Goal: Task Accomplishment & Management: Manage account settings

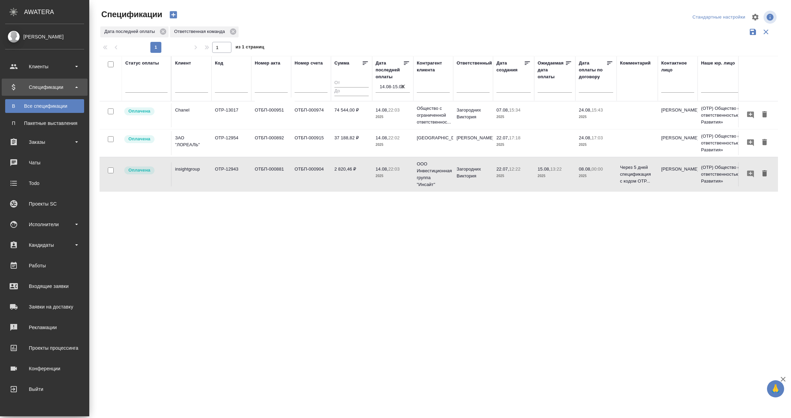
click at [38, 85] on div "Спецификации" at bounding box center [44, 87] width 79 height 10
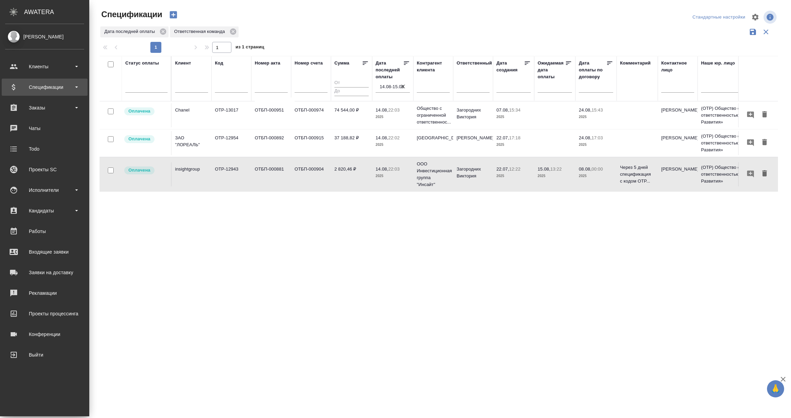
click at [39, 90] on div "Спецификации" at bounding box center [44, 87] width 79 height 10
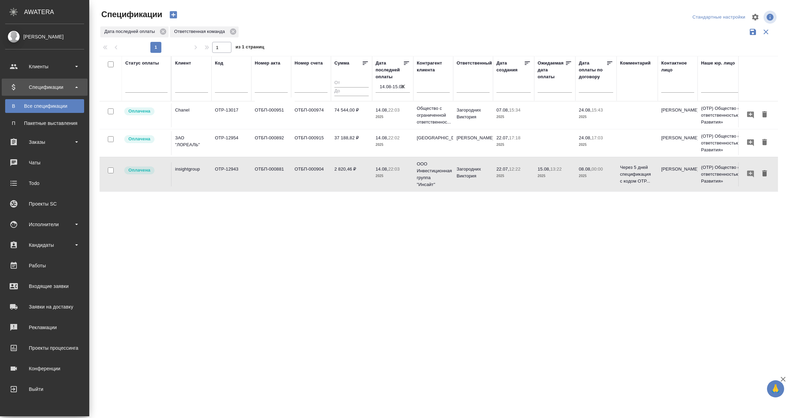
click at [40, 104] on div "Все спецификации" at bounding box center [45, 106] width 72 height 7
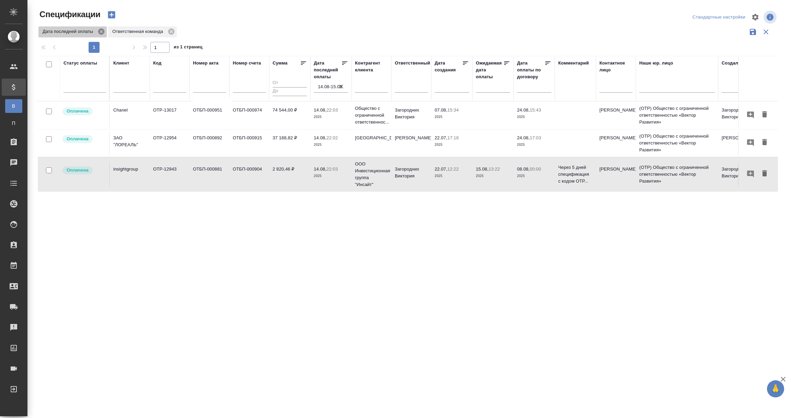
click at [100, 28] on icon at bounding box center [101, 32] width 8 height 8
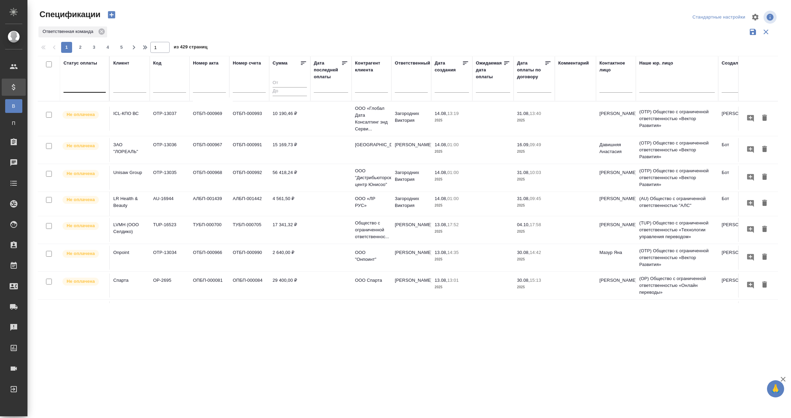
click at [86, 88] on div at bounding box center [84, 86] width 42 height 10
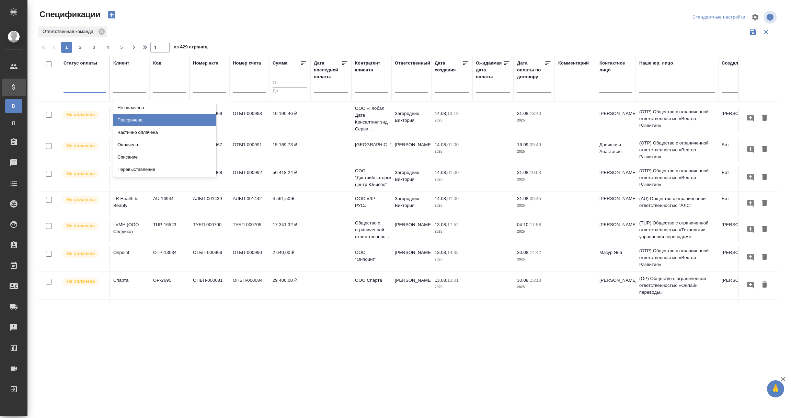
click at [128, 120] on div "Просрочена" at bounding box center [164, 120] width 103 height 12
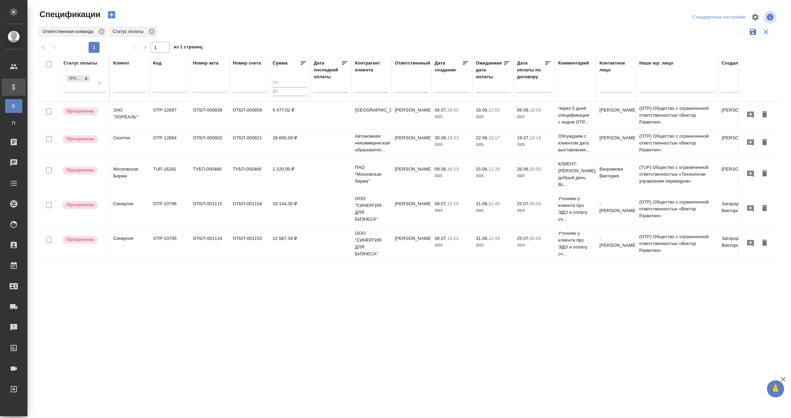
click at [120, 127] on td "Московская Биржа" at bounding box center [130, 115] width 40 height 24
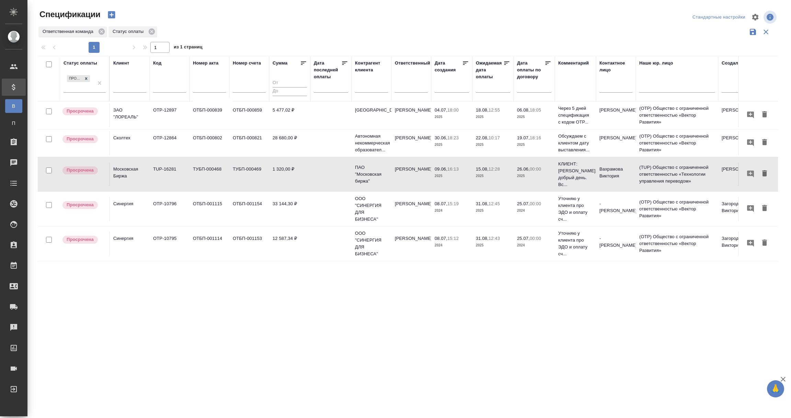
click at [120, 127] on td "Московская Биржа" at bounding box center [130, 115] width 40 height 24
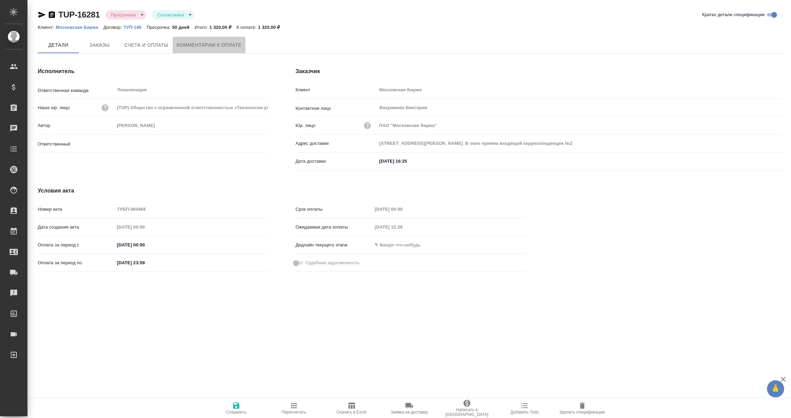
click at [200, 43] on span "Комментарии к оплате" at bounding box center [209, 45] width 65 height 9
type input "[PERSON_NAME]"
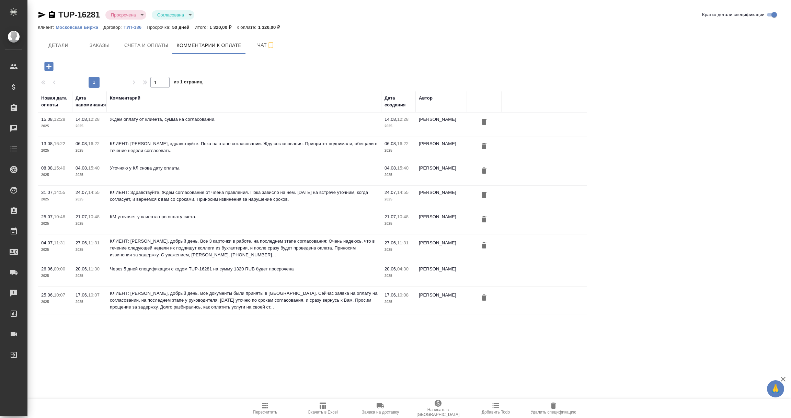
click at [49, 68] on icon "button" at bounding box center [48, 66] width 9 height 9
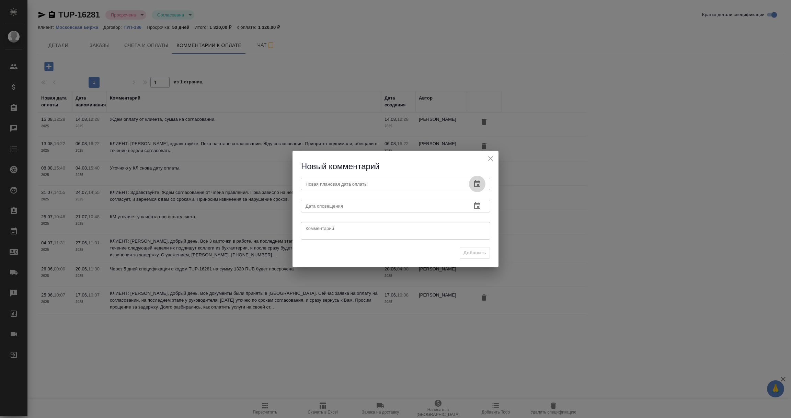
click at [477, 183] on icon "button" at bounding box center [477, 184] width 8 height 8
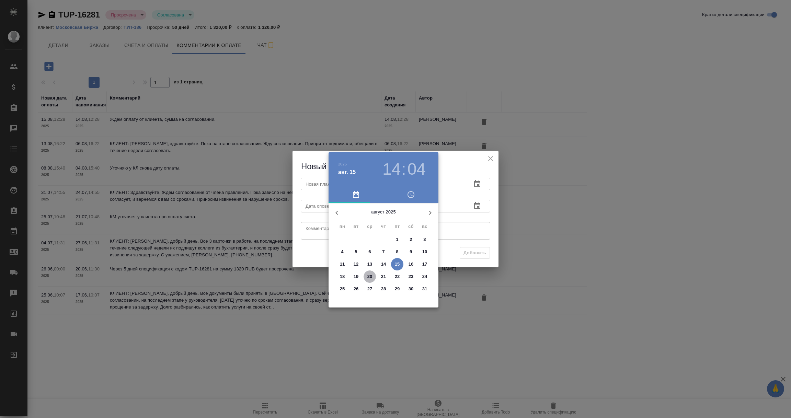
click at [369, 275] on p "20" at bounding box center [369, 276] width 5 height 7
type input "[DATE] 14:04"
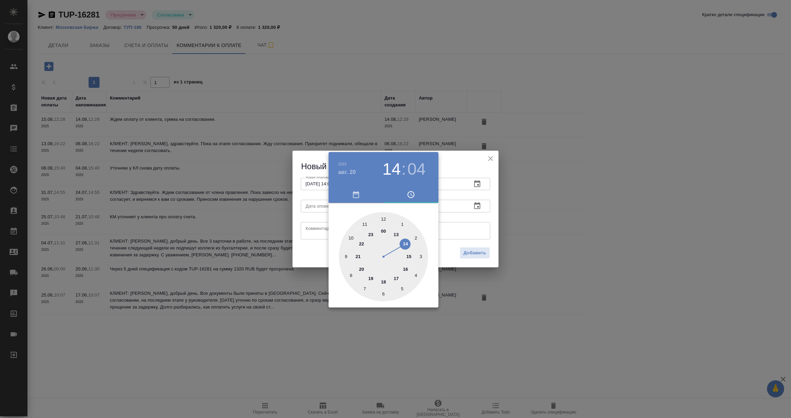
click at [473, 207] on div at bounding box center [395, 209] width 791 height 418
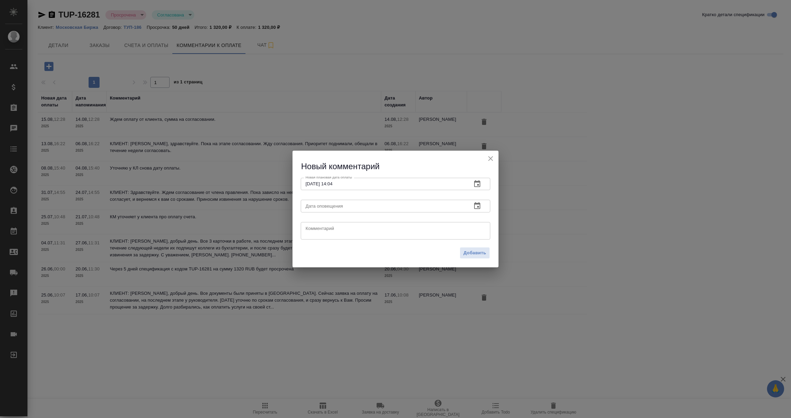
click at [476, 205] on icon "button" at bounding box center [477, 206] width 8 height 8
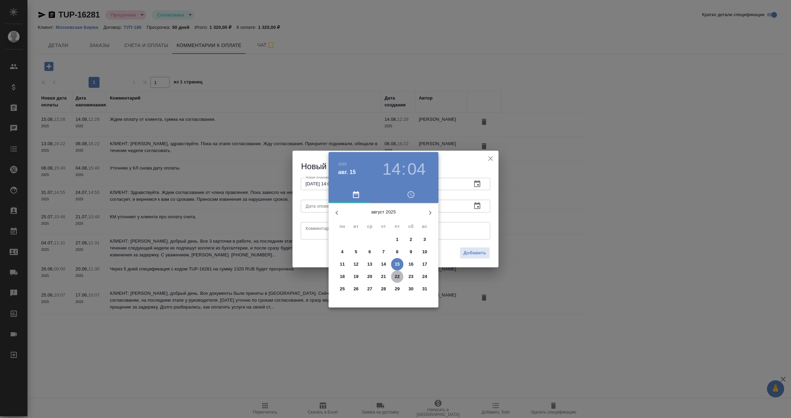
click at [397, 277] on p "22" at bounding box center [397, 276] width 5 height 7
type input "22.08.2025 14:04"
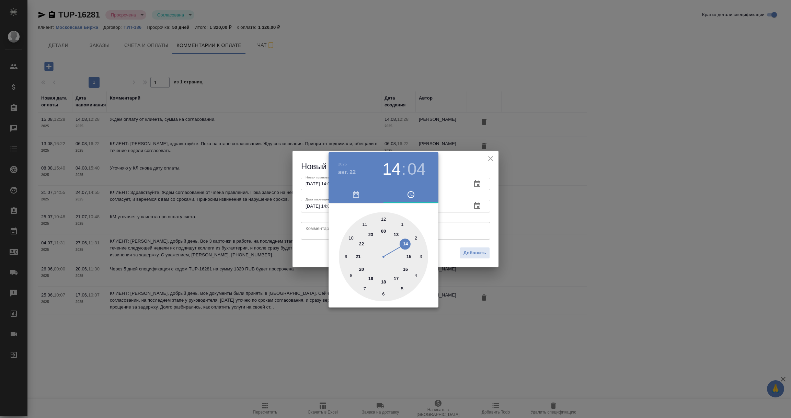
click at [463, 221] on div at bounding box center [395, 209] width 791 height 418
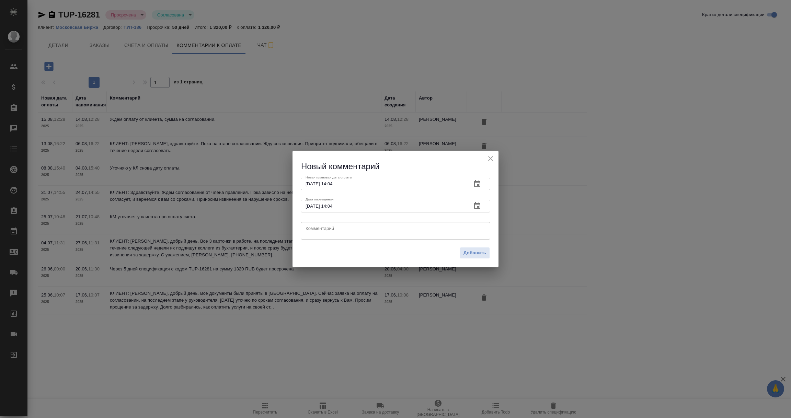
click at [335, 231] on textarea at bounding box center [395, 231] width 180 height 10
click at [330, 231] on textarea "Вновь утояняю у Виктории о согласовании суммы для оплаты." at bounding box center [395, 231] width 180 height 10
type textarea "Вновь уточняю у Виктории о согласовании суммы для оплаты."
click at [483, 256] on span "Добавить" at bounding box center [474, 253] width 23 height 8
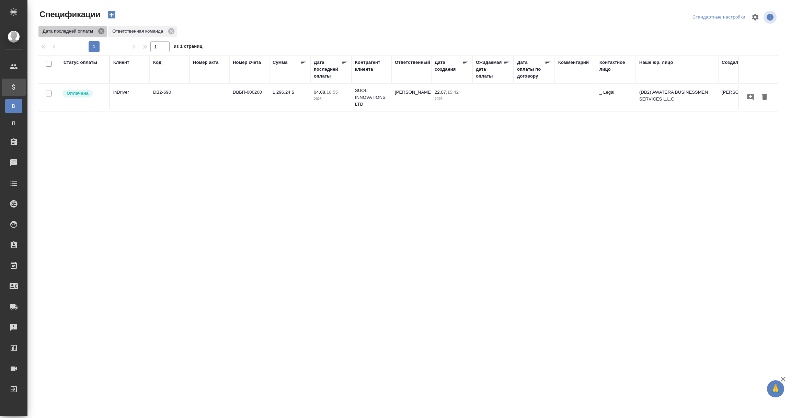
click at [101, 31] on icon at bounding box center [101, 31] width 8 height 8
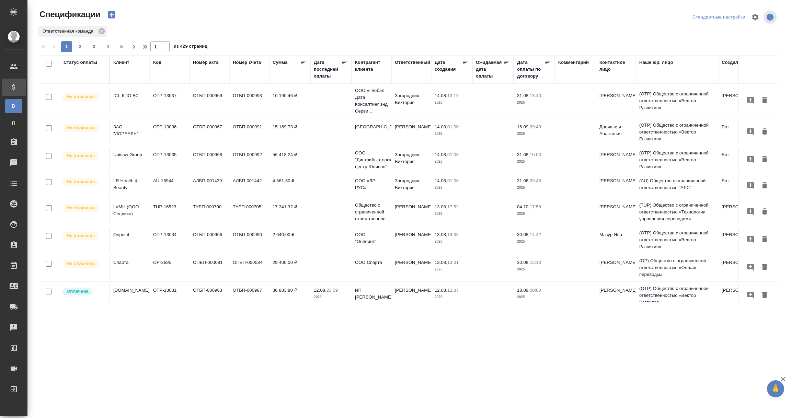
click at [83, 64] on div "Статус оплаты" at bounding box center [80, 62] width 34 height 7
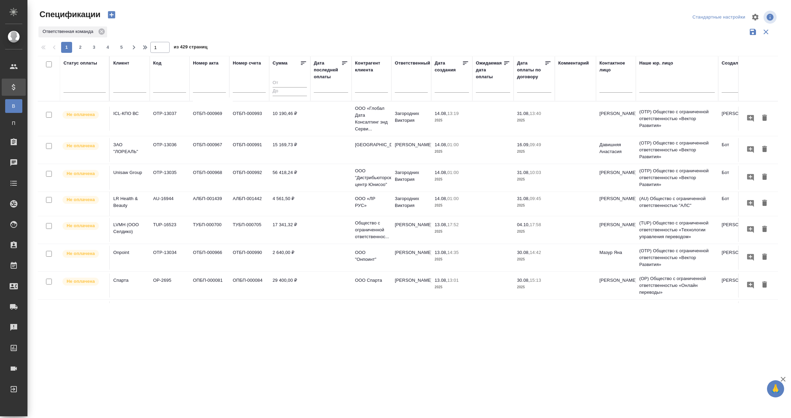
click at [83, 80] on div at bounding box center [84, 86] width 42 height 13
click at [139, 119] on div "Просрочена" at bounding box center [164, 120] width 103 height 12
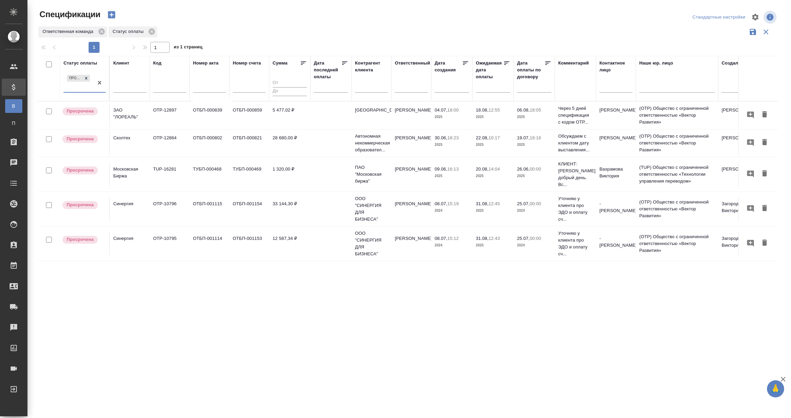
click at [486, 172] on span "20.08, 14:04" at bounding box center [493, 169] width 34 height 7
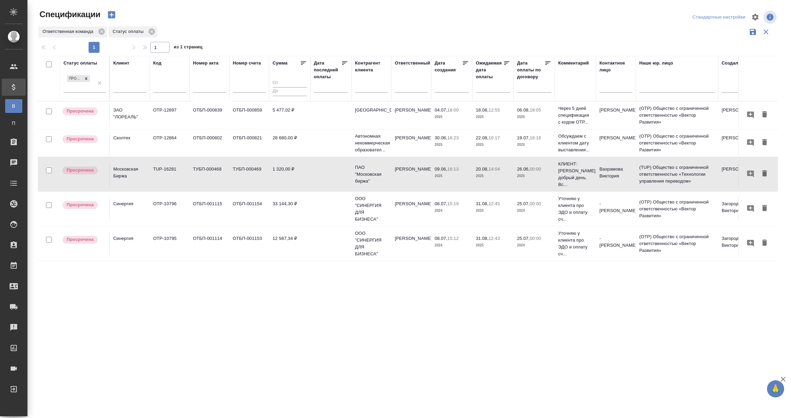
click at [486, 172] on span "20.08, 14:04" at bounding box center [493, 169] width 34 height 7
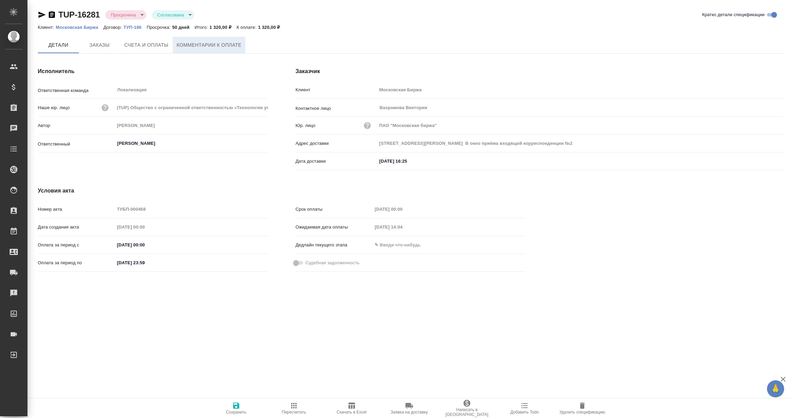
drag, startPoint x: 218, startPoint y: 55, endPoint x: 210, endPoint y: 40, distance: 16.9
click at [210, 41] on span "Комментарии к оплате" at bounding box center [209, 45] width 65 height 9
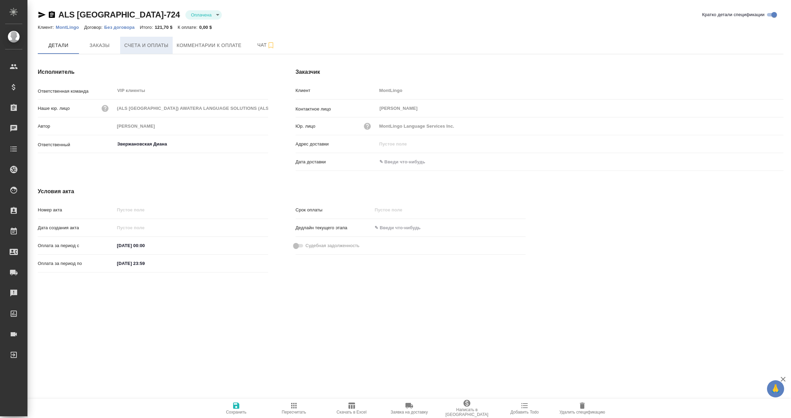
click at [148, 42] on span "Счета и оплаты" at bounding box center [146, 45] width 44 height 9
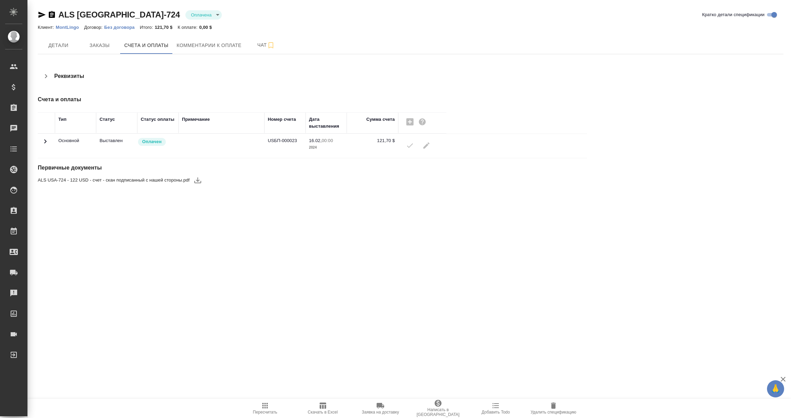
click at [44, 139] on icon at bounding box center [45, 141] width 8 height 8
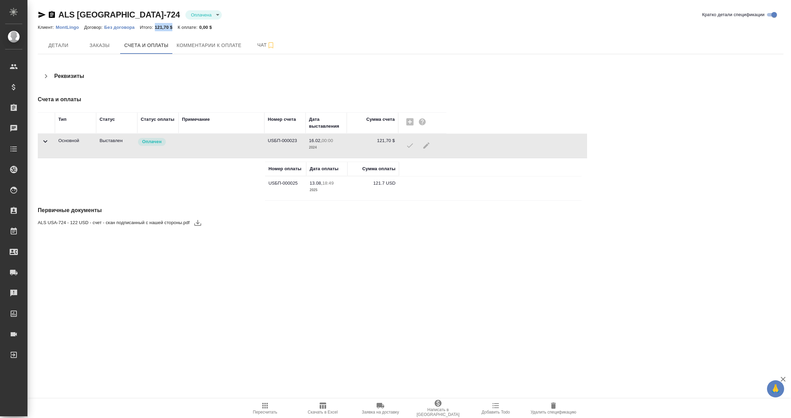
drag, startPoint x: 154, startPoint y: 26, endPoint x: 174, endPoint y: 27, distance: 19.6
click at [174, 27] on p "121,70 $" at bounding box center [166, 27] width 23 height 5
copy p "121,70 $"
click at [66, 25] on p "MontLingo" at bounding box center [70, 27] width 28 height 5
click at [60, 45] on span "Детали" at bounding box center [58, 45] width 33 height 9
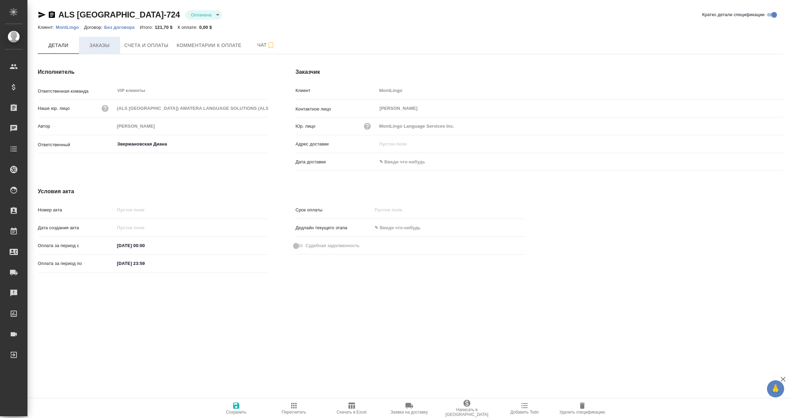
click at [93, 41] on span "Заказы" at bounding box center [99, 45] width 33 height 9
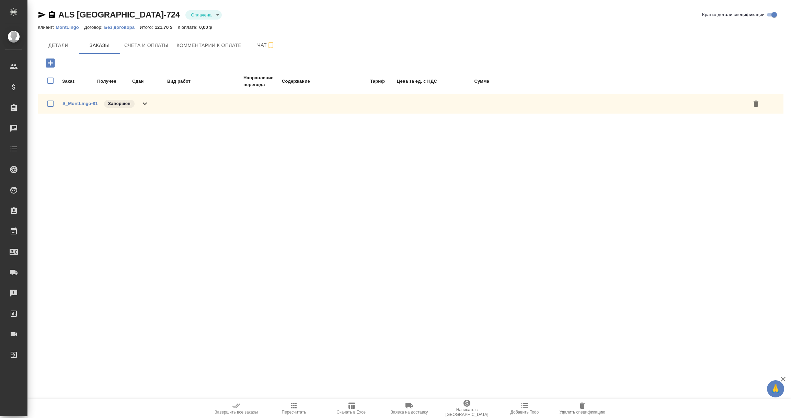
click at [64, 24] on link "MontLingo" at bounding box center [70, 27] width 28 height 6
click at [62, 43] on span "Детали" at bounding box center [58, 45] width 33 height 9
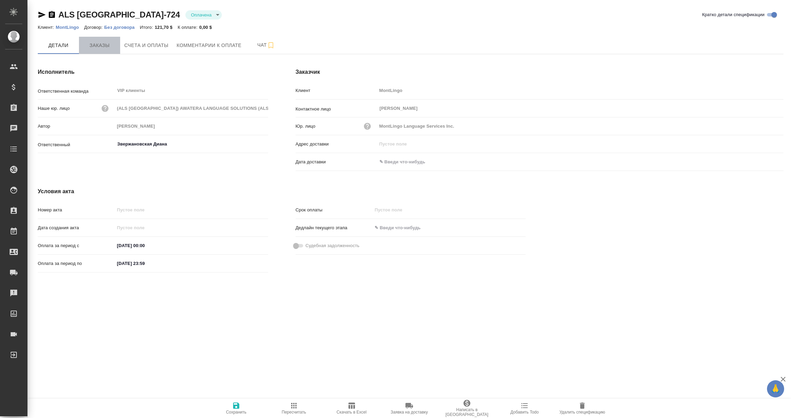
click at [111, 48] on span "Заказы" at bounding box center [99, 45] width 33 height 9
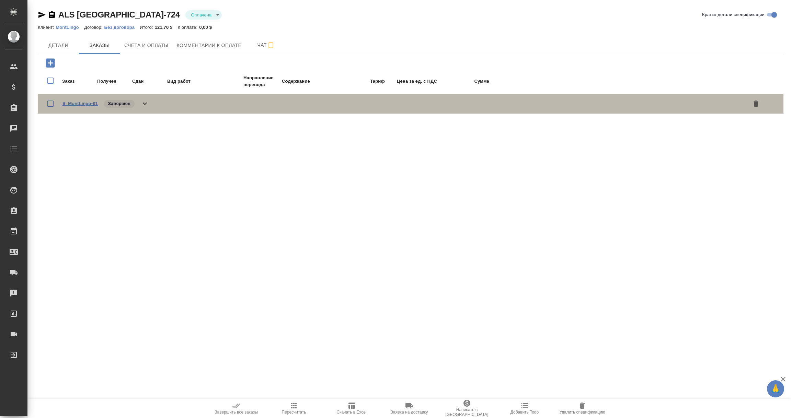
click at [83, 104] on link "S_MontLingo-81" at bounding box center [79, 103] width 35 height 5
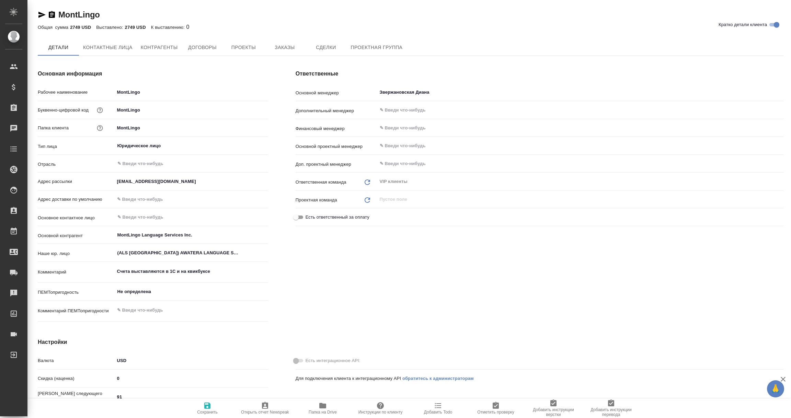
type textarea "x"
click at [38, 13] on icon "button" at bounding box center [42, 15] width 8 height 8
type textarea "x"
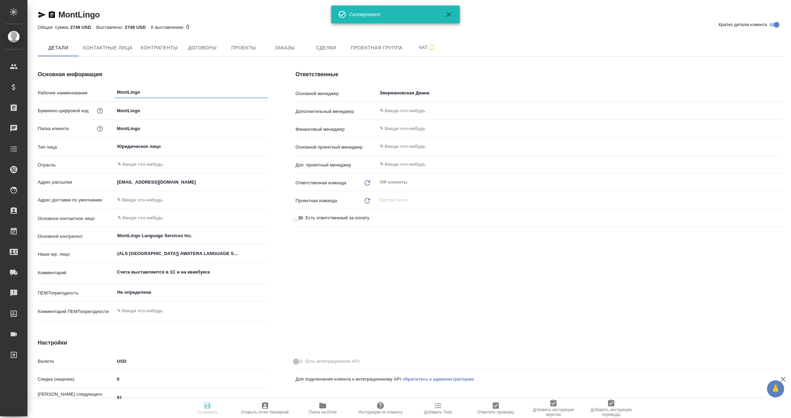
type textarea "x"
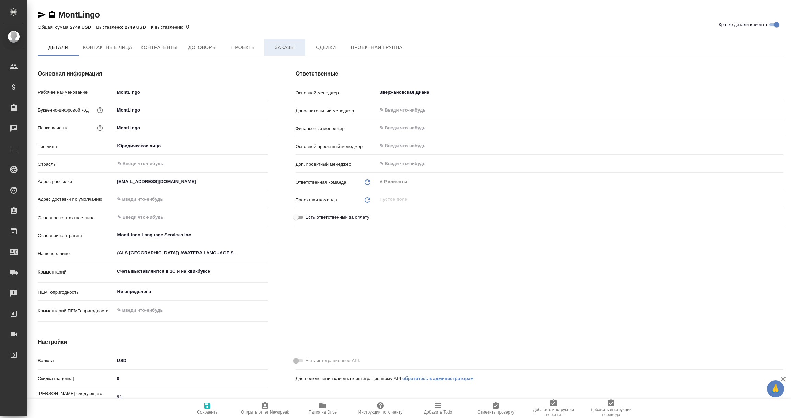
type textarea "x"
click at [287, 45] on span "Заказы" at bounding box center [284, 48] width 33 height 9
type textarea "x"
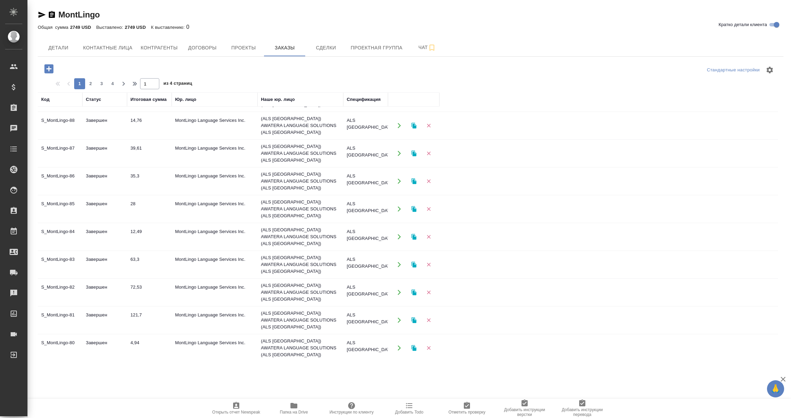
scroll to position [51, 0]
click at [370, 81] on td "ALS [GEOGRAPHIC_DATA]-724" at bounding box center [365, 69] width 45 height 24
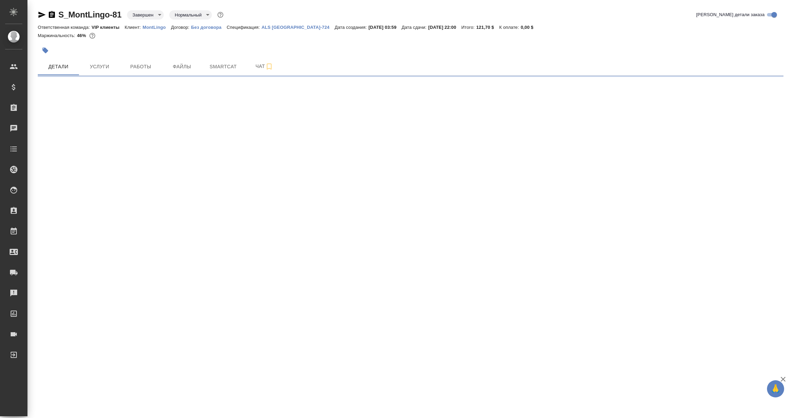
select select "RU"
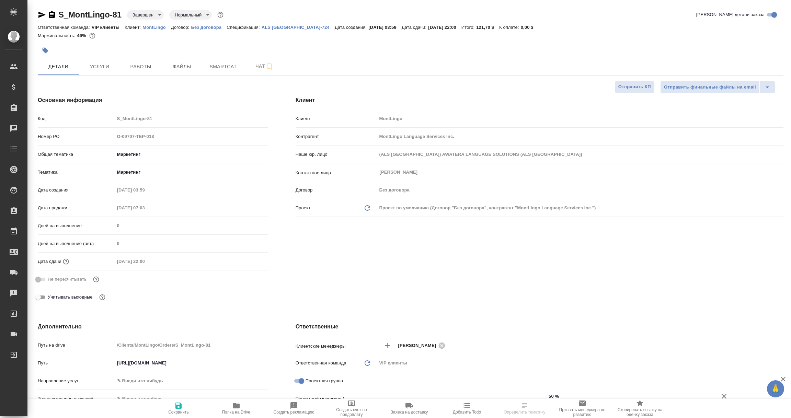
type textarea "x"
type input "[PERSON_NAME]"
type textarea "x"
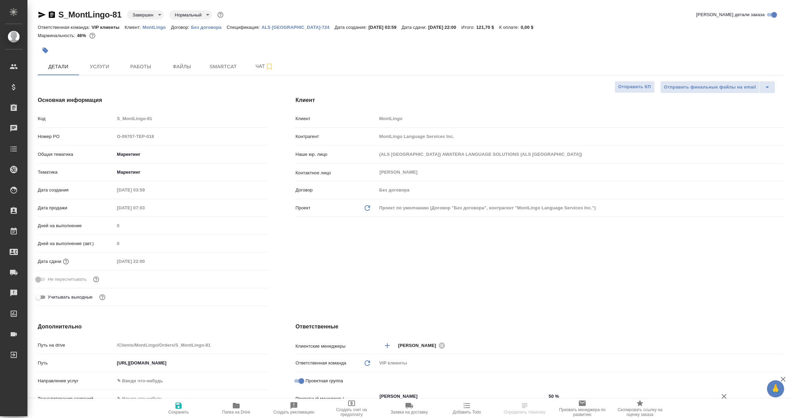
type textarea "x"
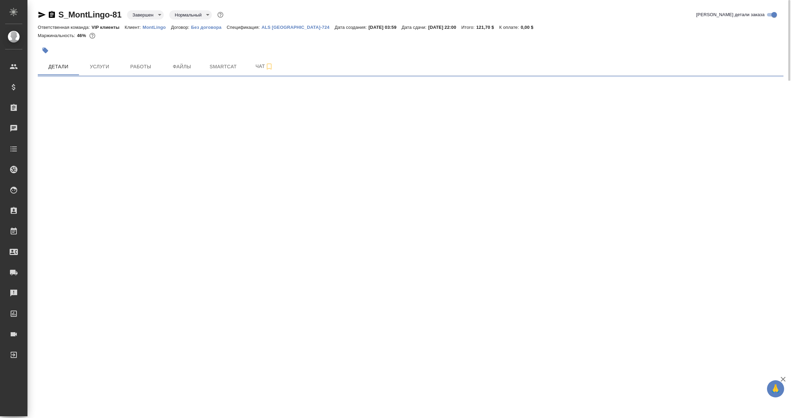
select select "RU"
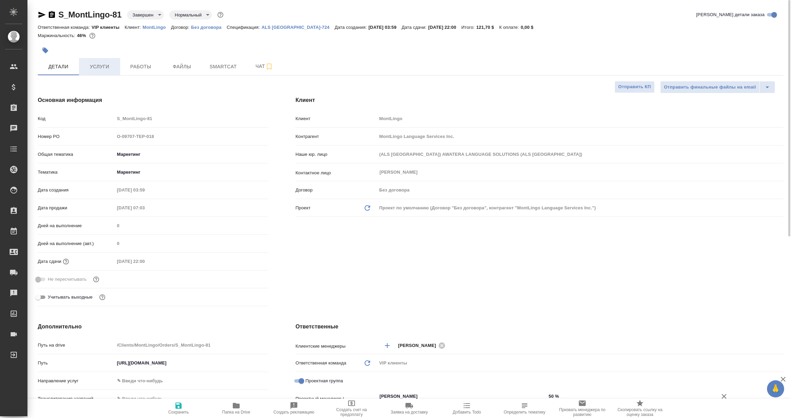
type textarea "x"
click at [106, 63] on span "Услуги" at bounding box center [99, 66] width 33 height 9
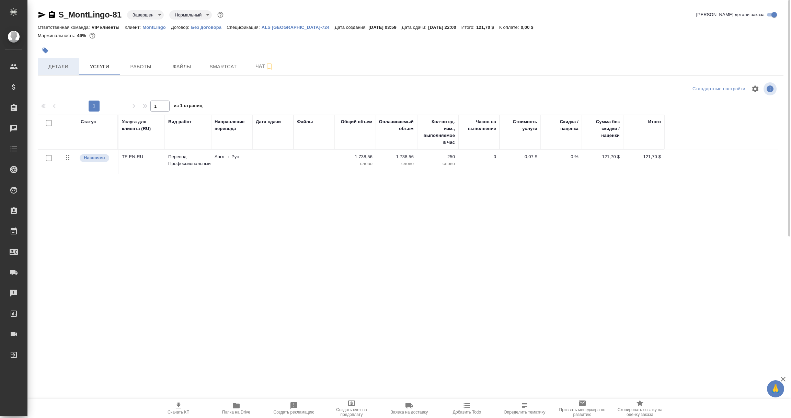
click at [54, 58] on button "Детали" at bounding box center [58, 66] width 41 height 17
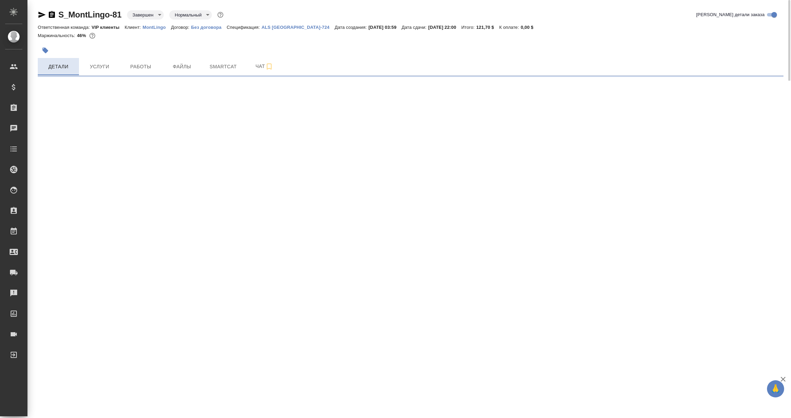
select select "RU"
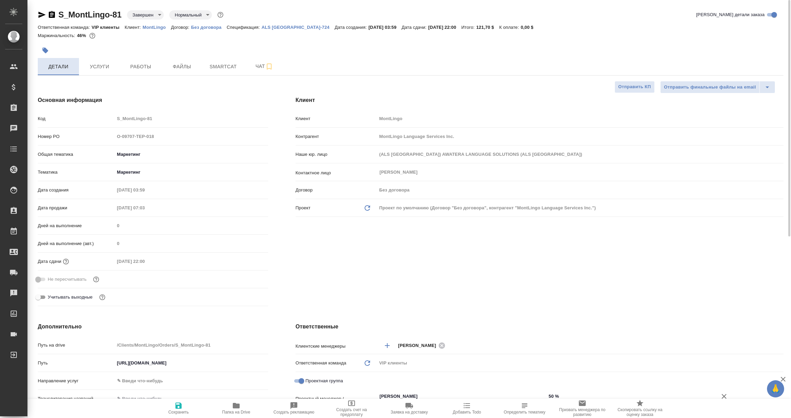
type textarea "x"
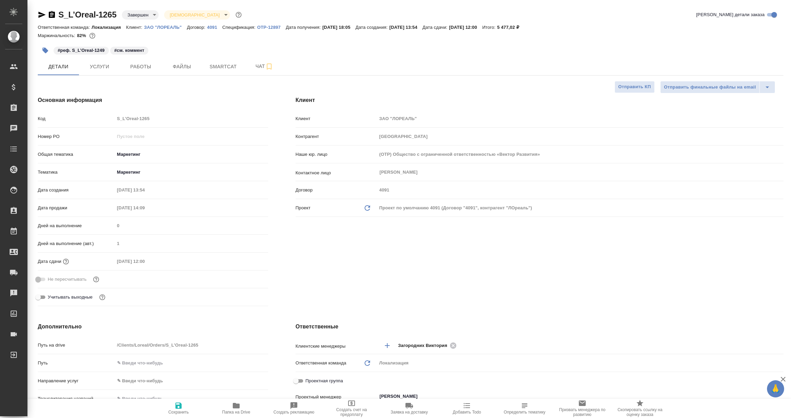
select select "RU"
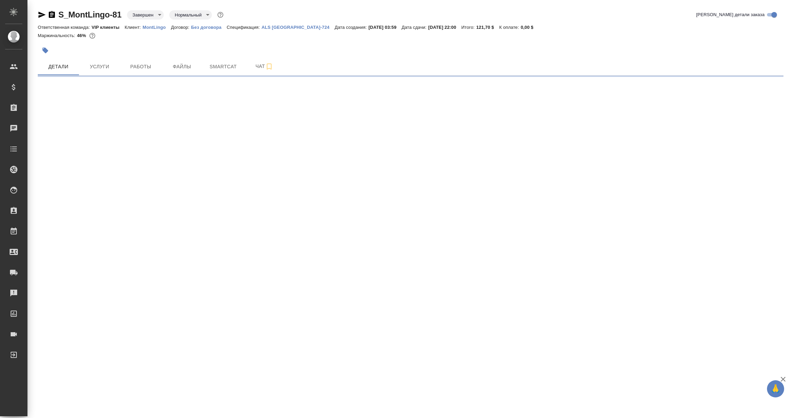
select select "RU"
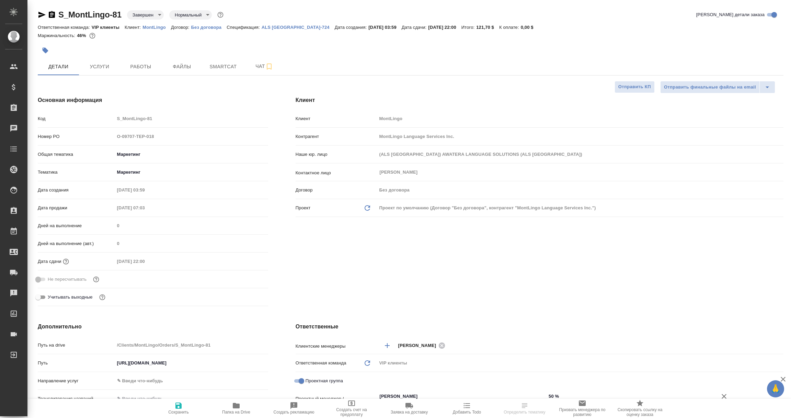
type textarea "x"
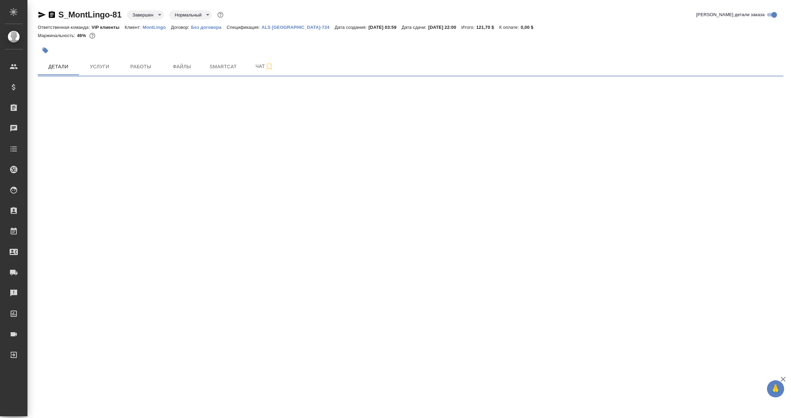
select select "RU"
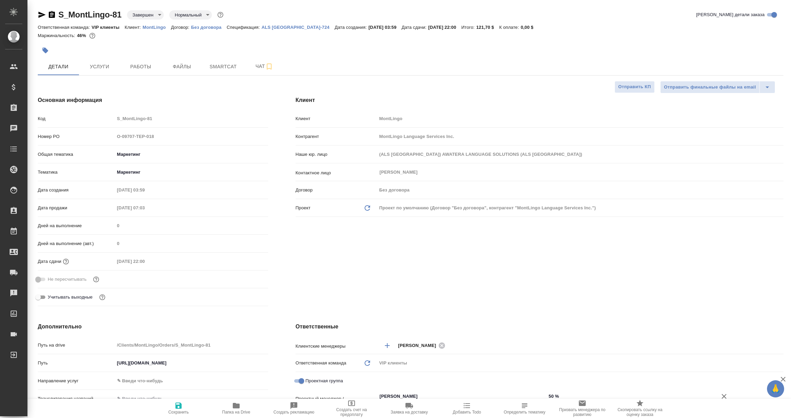
type textarea "x"
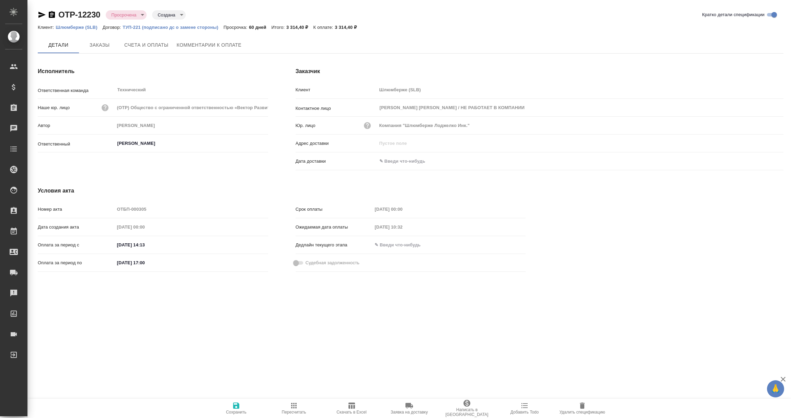
click at [197, 43] on span "Комментарии к оплате" at bounding box center [209, 45] width 65 height 9
